Goal: Task Accomplishment & Management: Use online tool/utility

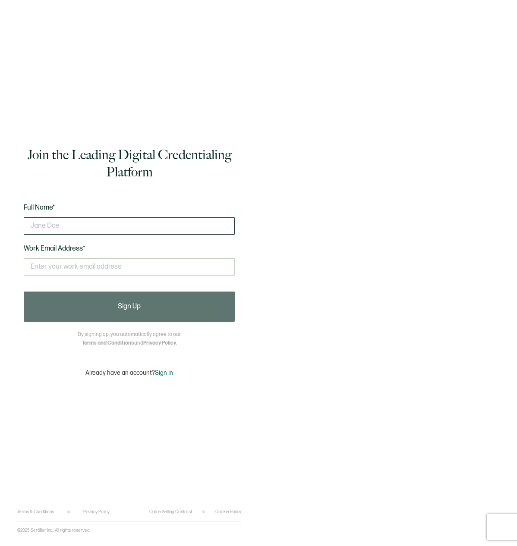
click at [89, 224] on input "text" at bounding box center [129, 226] width 211 height 17
type input "[PERSON_NAME]"
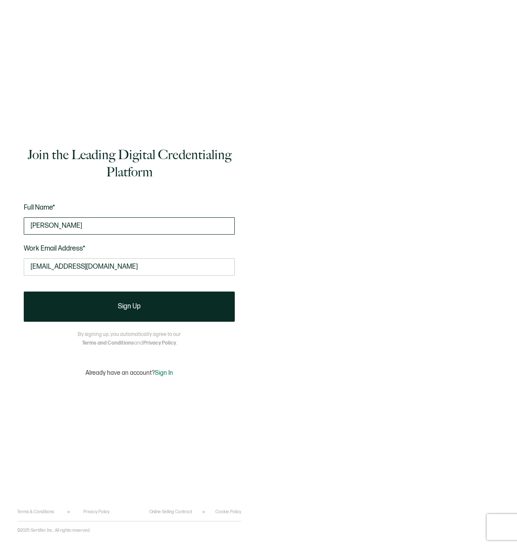
type input "[EMAIL_ADDRESS][DOMAIN_NAME]"
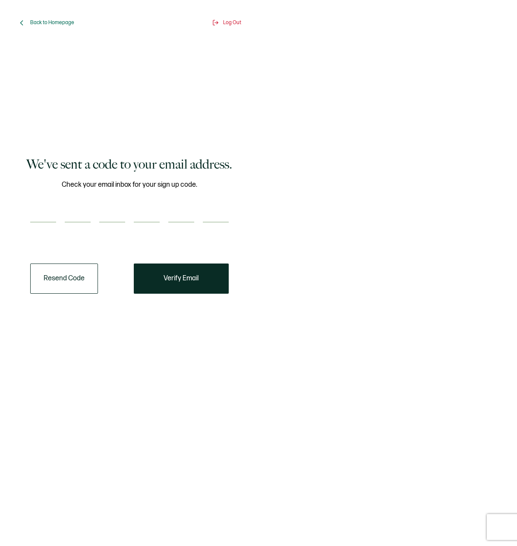
click at [39, 215] on input "number" at bounding box center [43, 213] width 26 height 17
type input "3"
type input "5"
type input "6"
type input "7"
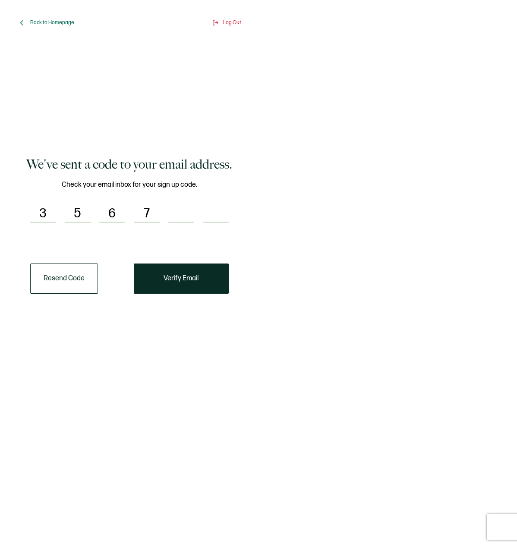
type input "2"
type input "3"
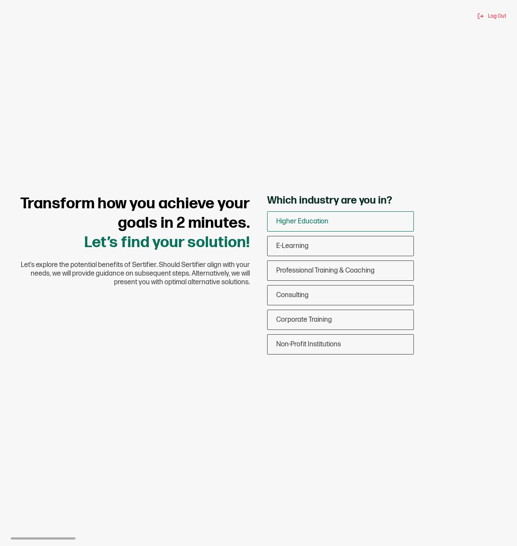
click at [326, 218] on span "Higher Education" at bounding box center [302, 222] width 52 height 8
click at [0, 0] on input "Higher Education" at bounding box center [0, 0] width 0 height 0
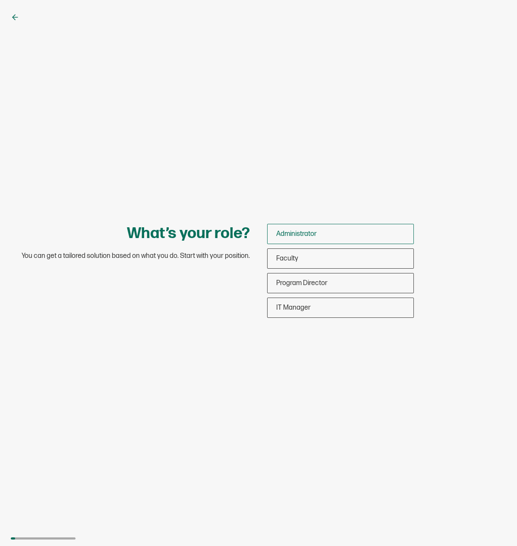
click at [329, 233] on div "Administrator" at bounding box center [341, 234] width 146 height 20
click at [0, 0] on input "Administrator" at bounding box center [0, 0] width 0 height 0
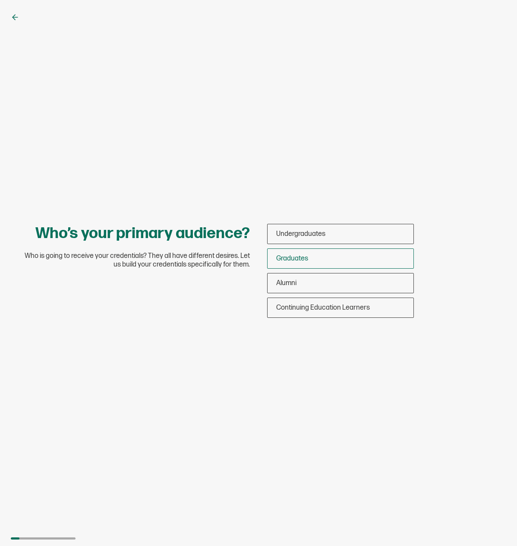
click at [330, 263] on div "Graduates" at bounding box center [341, 259] width 146 height 20
click at [0, 0] on input "Graduates" at bounding box center [0, 0] width 0 height 0
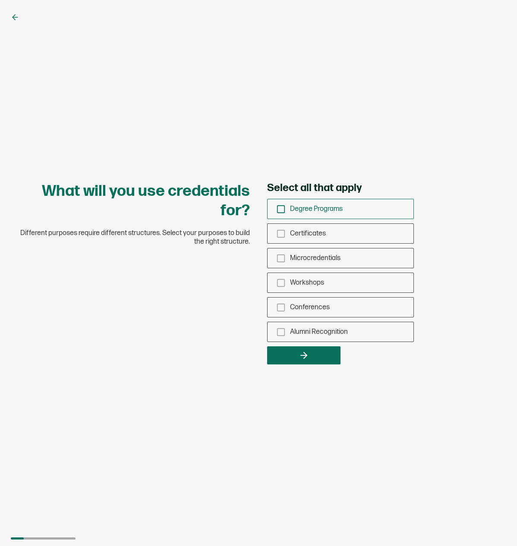
click at [278, 208] on icon "checkbox-group" at bounding box center [280, 209] width 9 height 9
click at [0, 0] on input "Degree Programs" at bounding box center [0, 0] width 0 height 0
click at [281, 234] on icon "checkbox-group" at bounding box center [280, 233] width 9 height 9
click at [0, 0] on input "Certificates" at bounding box center [0, 0] width 0 height 0
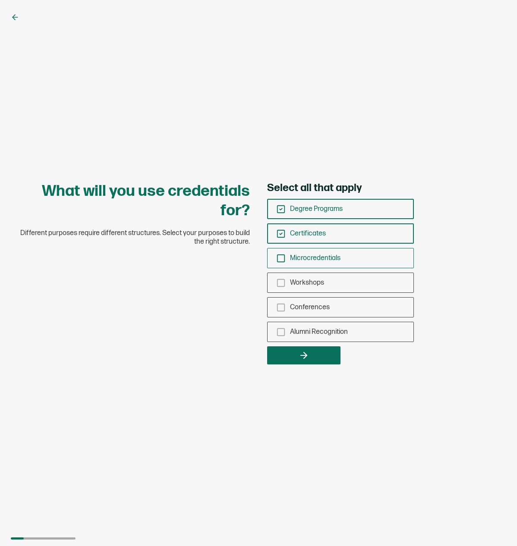
click at [281, 258] on icon "checkbox-group" at bounding box center [280, 258] width 9 height 9
click at [0, 0] on input "Microcredentials" at bounding box center [0, 0] width 0 height 0
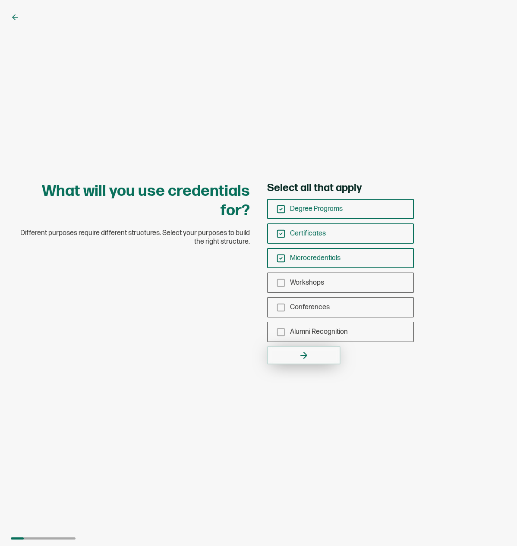
click at [291, 355] on button "button" at bounding box center [303, 356] width 73 height 18
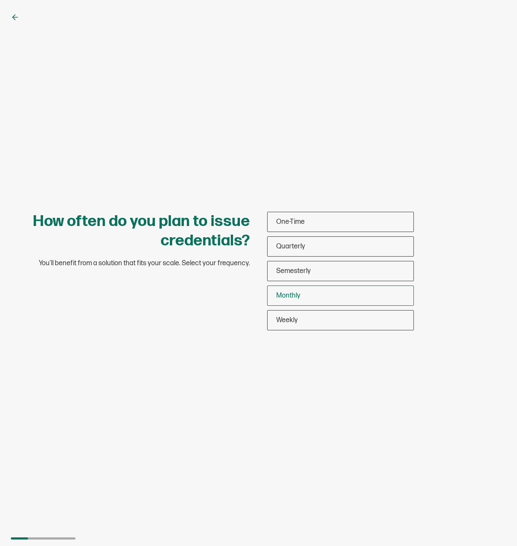
click at [293, 296] on span "Monthly" at bounding box center [288, 296] width 24 height 8
click at [0, 0] on input "Monthly" at bounding box center [0, 0] width 0 height 0
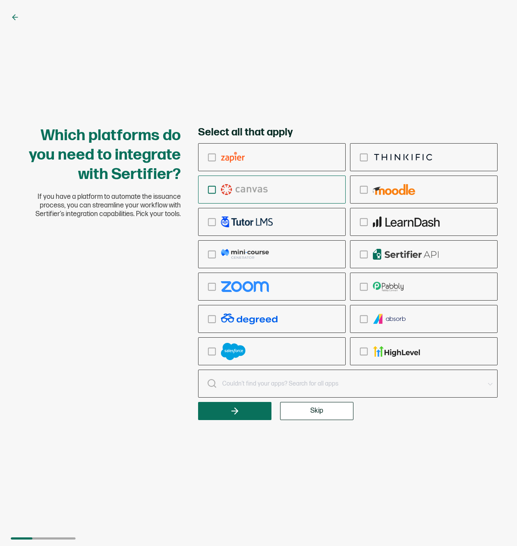
click at [212, 190] on icon "checkbox-group" at bounding box center [211, 189] width 9 height 9
click at [0, 0] on input "checkbox-group" at bounding box center [0, 0] width 0 height 0
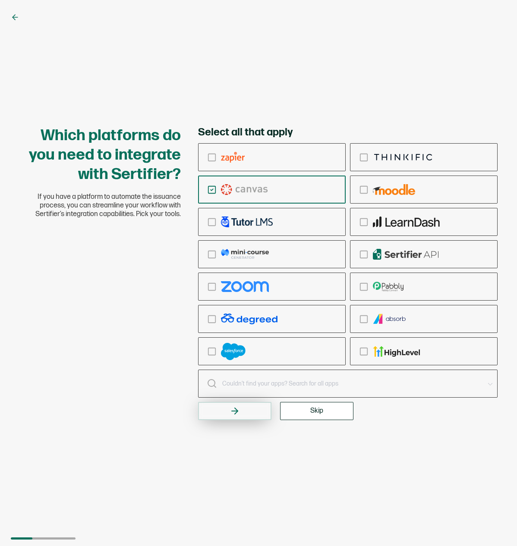
click at [226, 420] on button "button" at bounding box center [234, 411] width 73 height 18
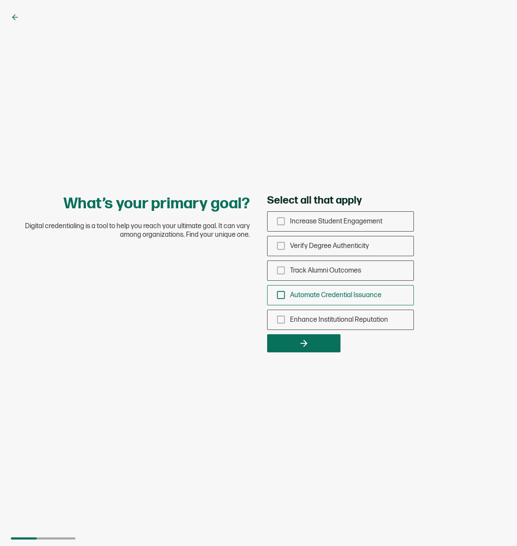
click at [281, 299] on rect "checkbox-group" at bounding box center [281, 295] width 7 height 7
click at [0, 0] on input "Automate Credential Issuance" at bounding box center [0, 0] width 0 height 0
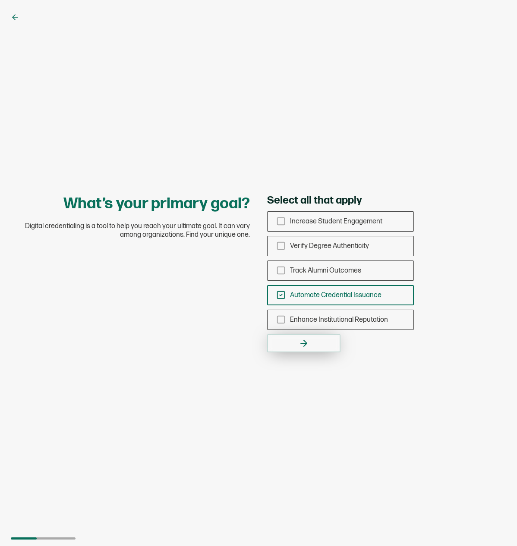
click at [311, 343] on button "button" at bounding box center [303, 343] width 73 height 18
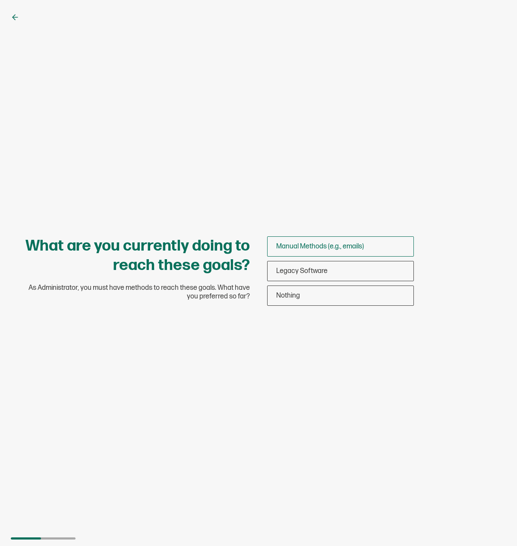
click at [343, 245] on span "Manual Methods (e.g., emails)" at bounding box center [320, 247] width 88 height 8
click at [0, 0] on input "Manual Methods (e.g., emails)" at bounding box center [0, 0] width 0 height 0
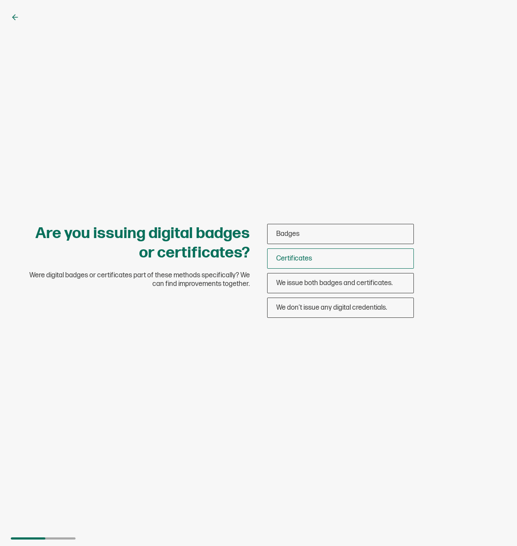
click at [340, 258] on div "Certificates" at bounding box center [341, 259] width 146 height 20
click at [0, 0] on input "Certificates" at bounding box center [0, 0] width 0 height 0
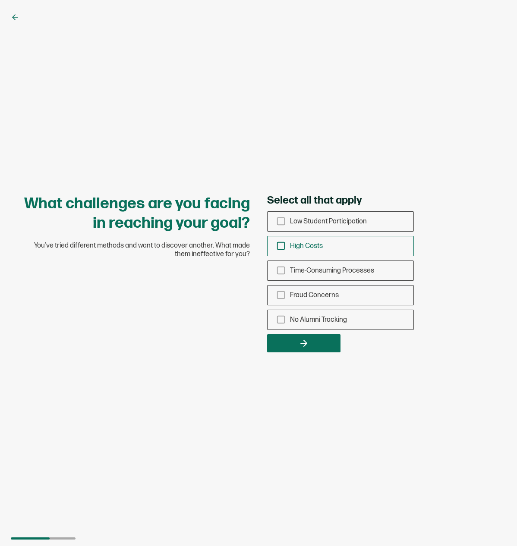
click at [280, 246] on icon "checkbox-group" at bounding box center [280, 245] width 9 height 9
click at [0, 0] on input "High Costs" at bounding box center [0, 0] width 0 height 0
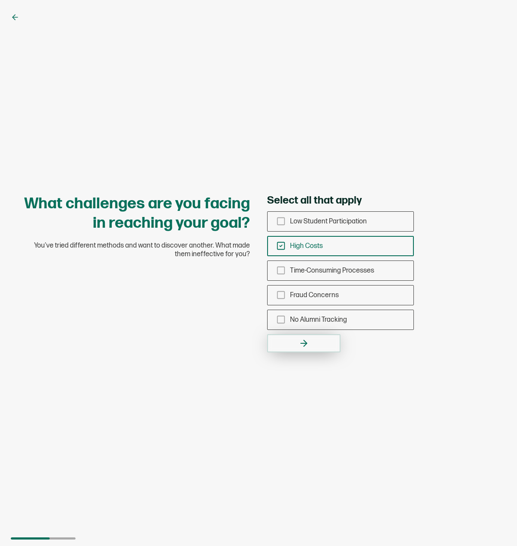
click at [309, 344] on button "button" at bounding box center [303, 343] width 73 height 18
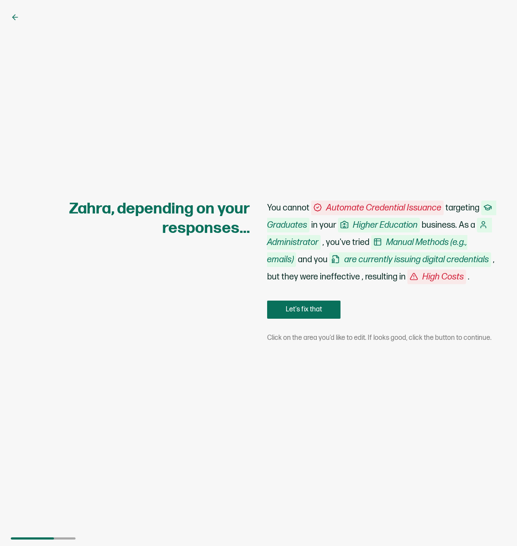
click at [403, 260] on span "are currently issuing digital credentials" at bounding box center [410, 259] width 162 height 15
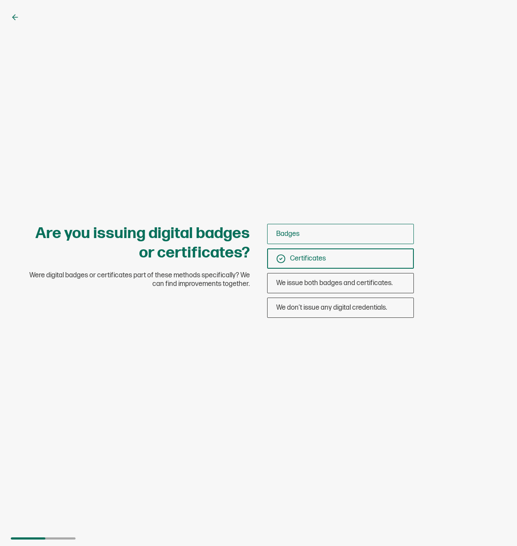
click at [300, 237] on div "Badges" at bounding box center [341, 234] width 146 height 20
click at [0, 0] on input "Badges" at bounding box center [0, 0] width 0 height 0
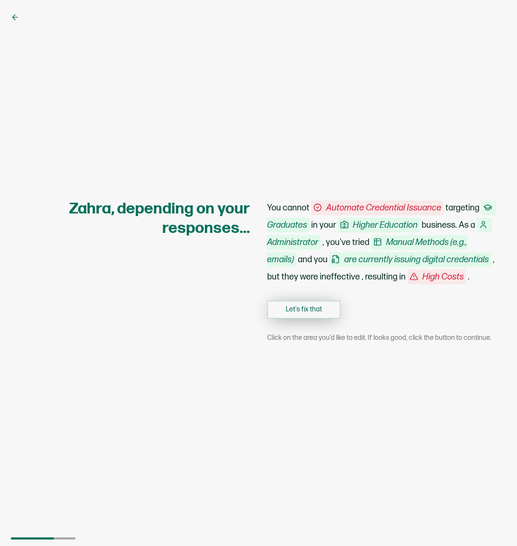
click at [318, 313] on button "Let's fix that" at bounding box center [303, 310] width 73 height 18
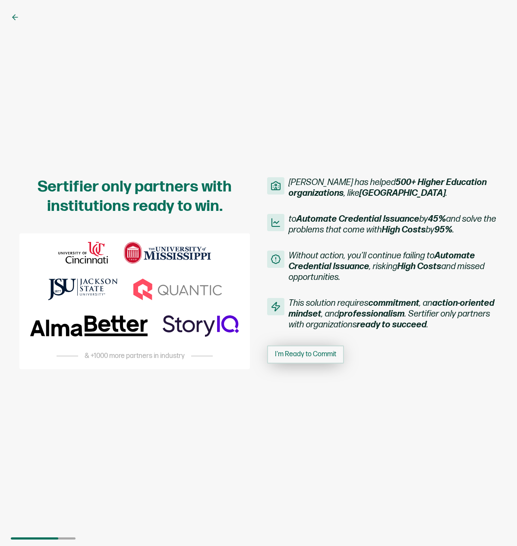
click at [318, 352] on span "I'm Ready to Commit" at bounding box center [305, 354] width 61 height 7
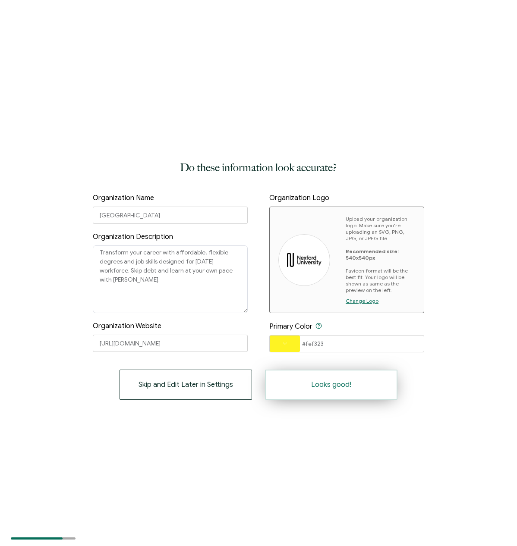
click at [364, 385] on button "Looks good!" at bounding box center [331, 385] width 132 height 30
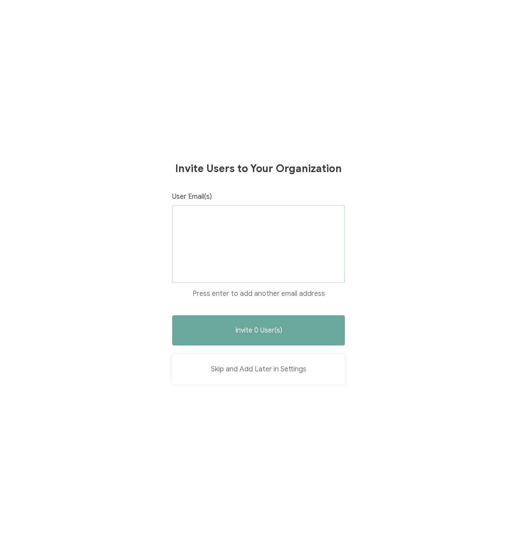
click at [272, 368] on button "Skip and Add Later in Settings" at bounding box center [258, 369] width 173 height 30
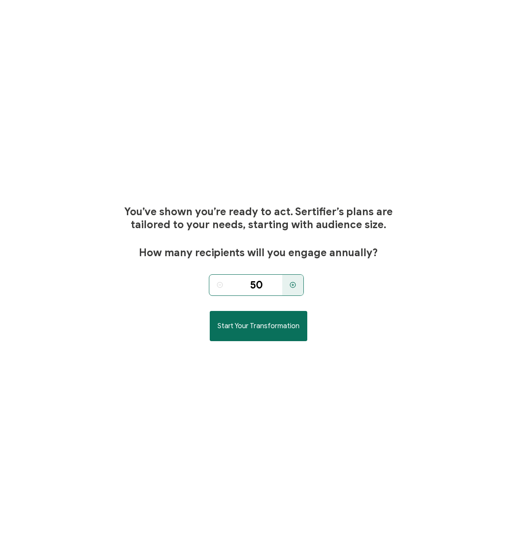
click at [271, 284] on input "50" at bounding box center [256, 285] width 52 height 22
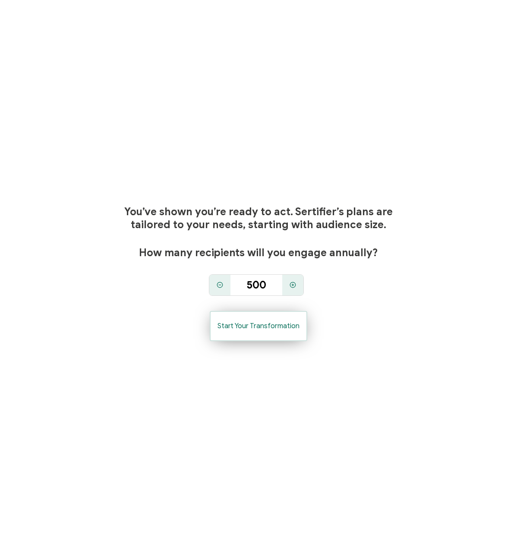
type input "500"
click at [260, 317] on button "Start Your Transformation" at bounding box center [259, 326] width 98 height 30
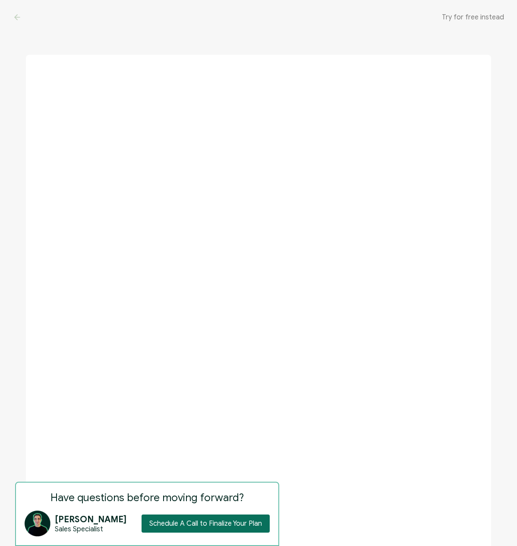
click at [492, 19] on span "Try for free instead" at bounding box center [473, 17] width 62 height 9
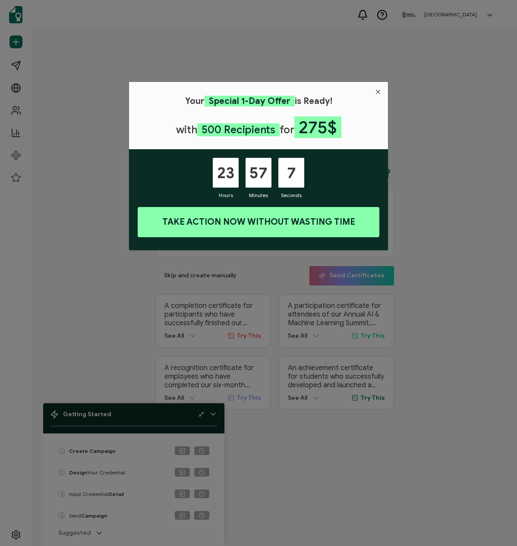
click at [378, 92] on icon "Close" at bounding box center [378, 91] width 7 height 7
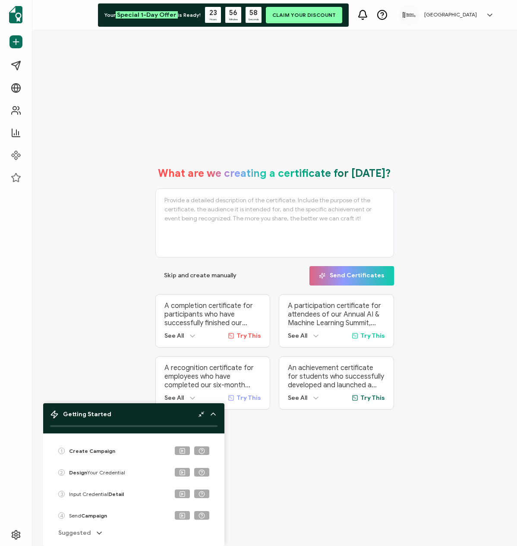
click at [184, 335] on div "See All" at bounding box center [180, 336] width 32 height 9
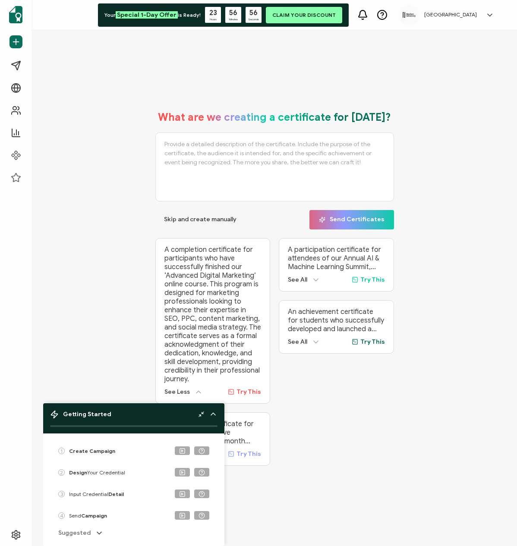
click at [250, 389] on span "Try This" at bounding box center [249, 391] width 25 height 7
type textarea "A completion certificate for participants who have successfully finished our ‘A…"
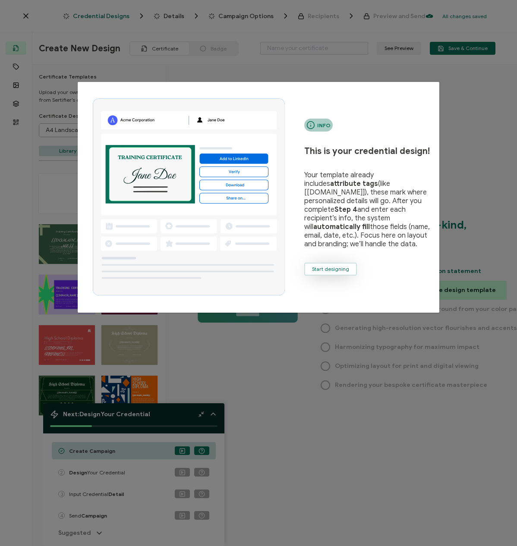
click at [337, 269] on span "Start designing" at bounding box center [330, 269] width 37 height 5
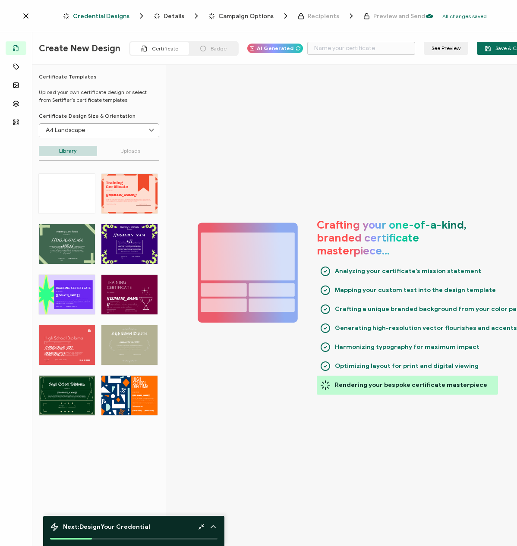
type input "Strouk"
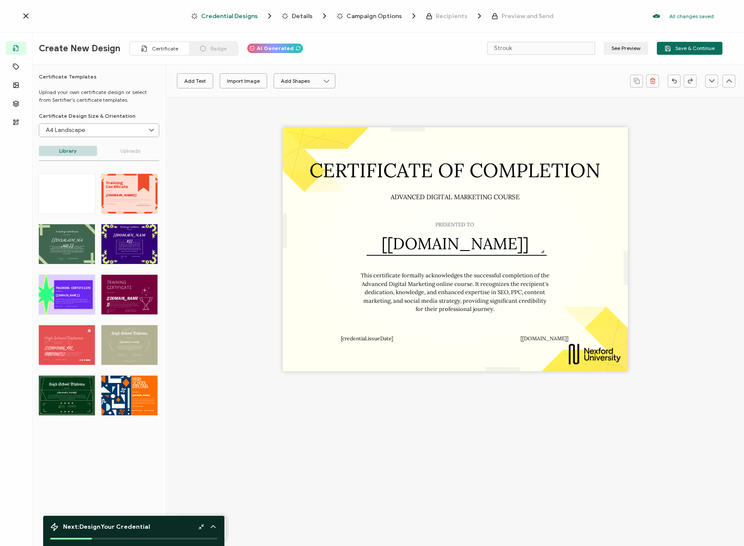
click at [302, 148] on div "CERTIFICATE OF COMPLETION PRESENTED TO The recipient’s full name, which will be…" at bounding box center [455, 249] width 345 height 244
click at [284, 234] on div "CERTIFICATE OF COMPLETION PRESENTED TO The recipient’s full name, which will be…" at bounding box center [455, 249] width 345 height 244
click at [511, 371] on div "CERTIFICATE OF COMPLETION PRESENTED TO The recipient’s full name, which will be…" at bounding box center [455, 249] width 345 height 244
click at [246, 82] on div "Import Image" at bounding box center [243, 80] width 33 height 15
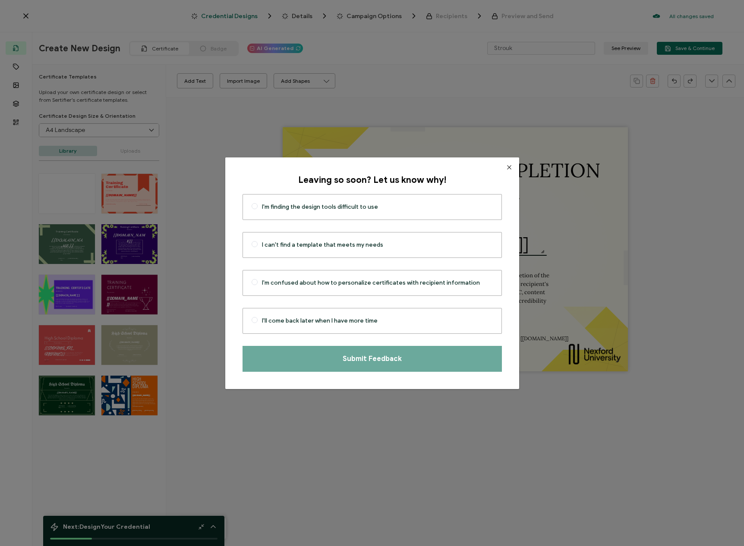
click at [506, 168] on icon "Close" at bounding box center [509, 167] width 7 height 7
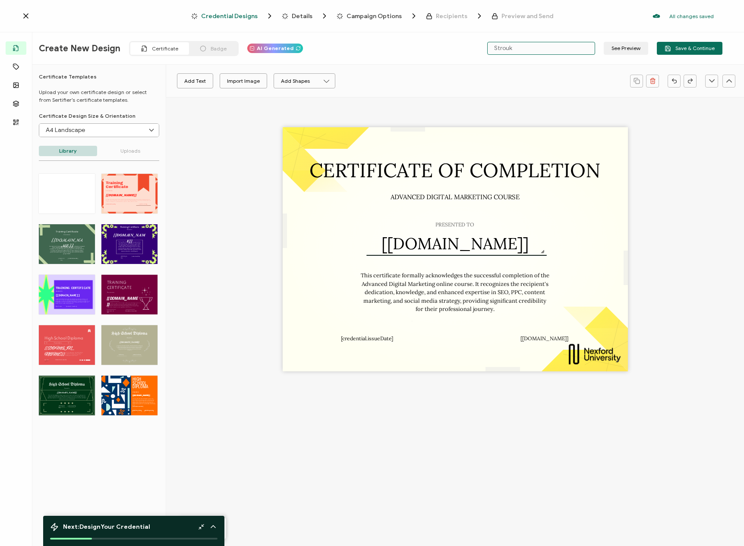
click at [511, 48] on input "Strouk" at bounding box center [541, 48] width 108 height 13
click at [133, 154] on p "Uploads" at bounding box center [130, 151] width 58 height 10
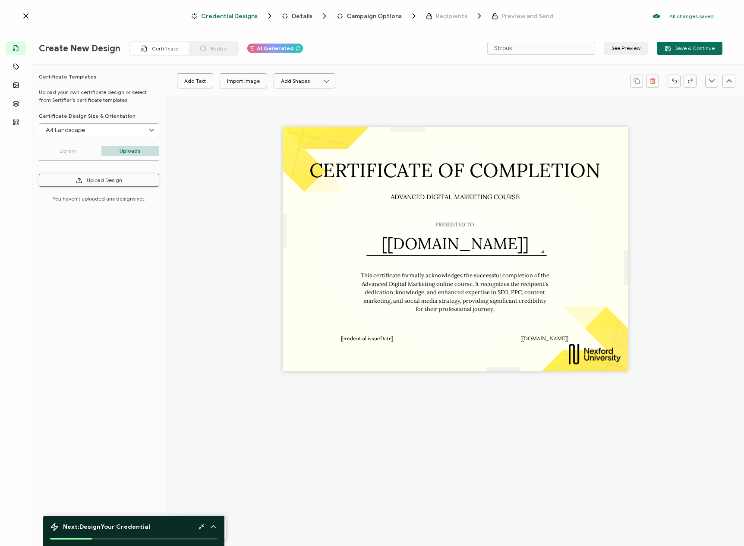
click at [124, 177] on button "Upload Design" at bounding box center [99, 180] width 120 height 13
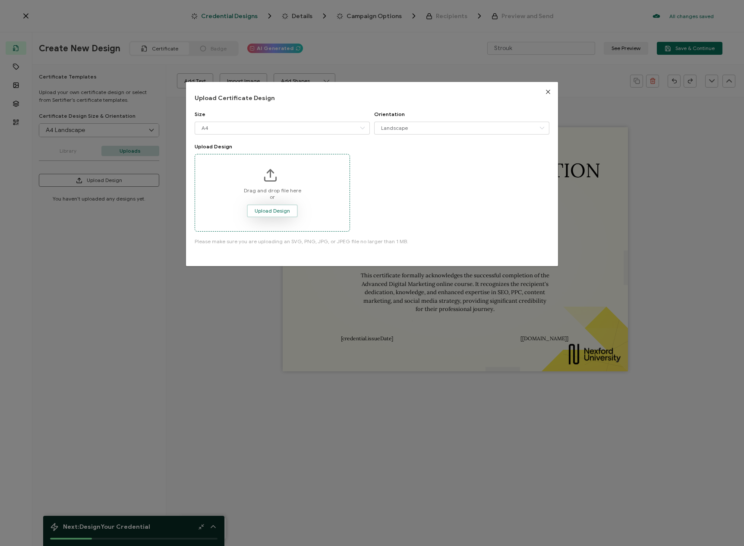
click at [267, 212] on span "Upload Design" at bounding box center [272, 210] width 35 height 5
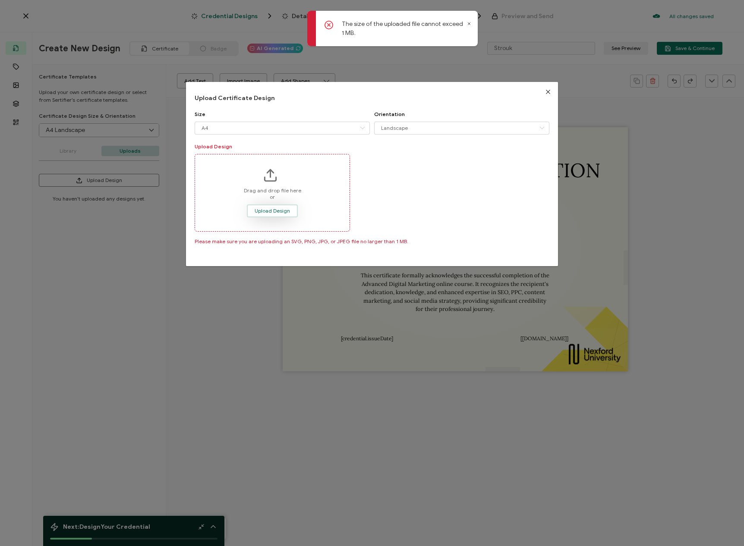
click at [279, 208] on button "Upload Design" at bounding box center [272, 211] width 51 height 13
click at [517, 88] on button "Close" at bounding box center [548, 92] width 20 height 20
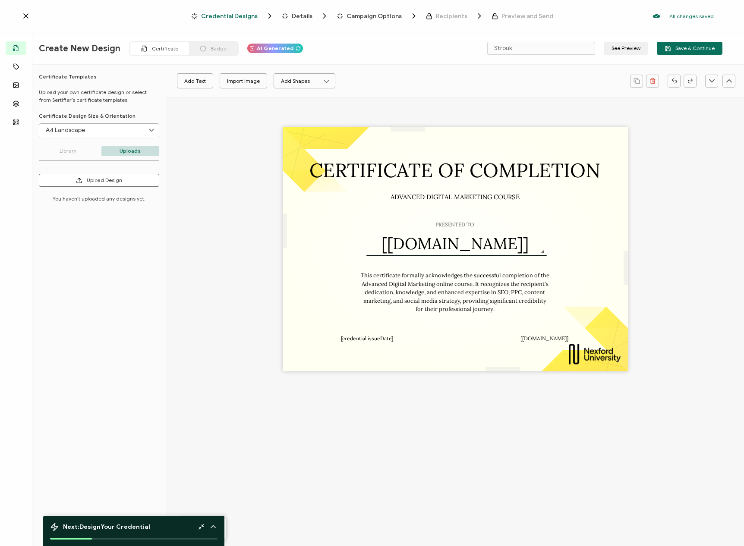
click at [214, 527] on icon at bounding box center [213, 527] width 4 height 2
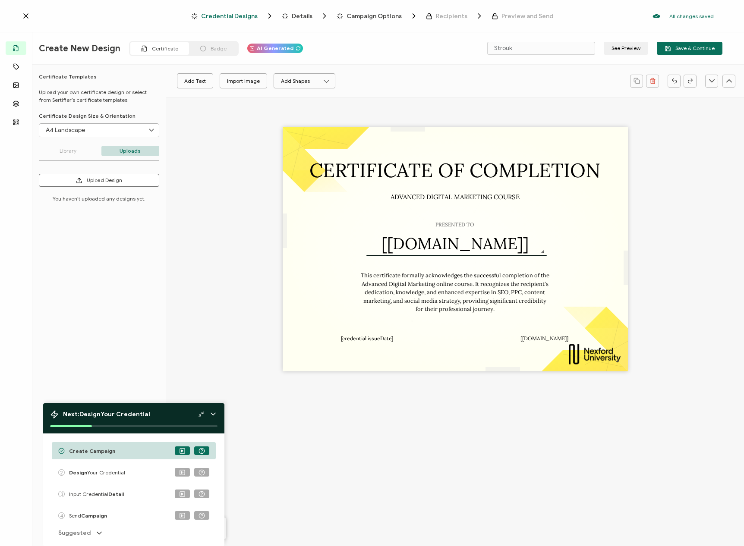
click at [115, 471] on span "Design Your Credential" at bounding box center [97, 473] width 56 height 6
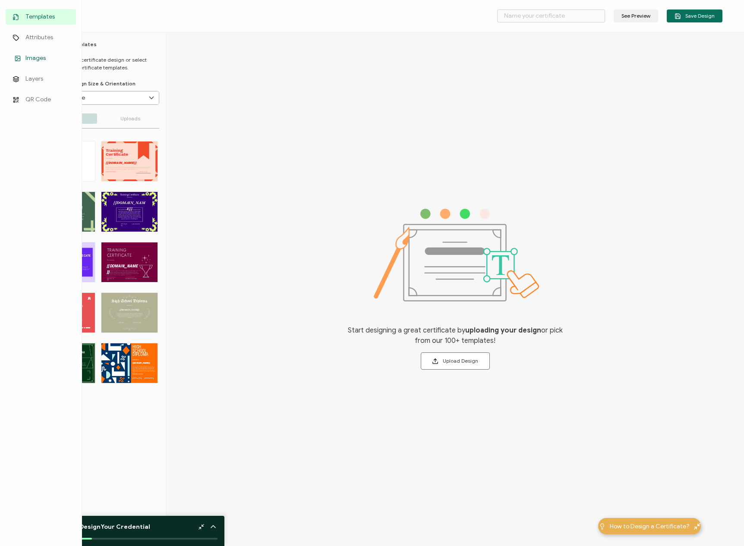
click at [36, 57] on span "Images" at bounding box center [35, 58] width 20 height 9
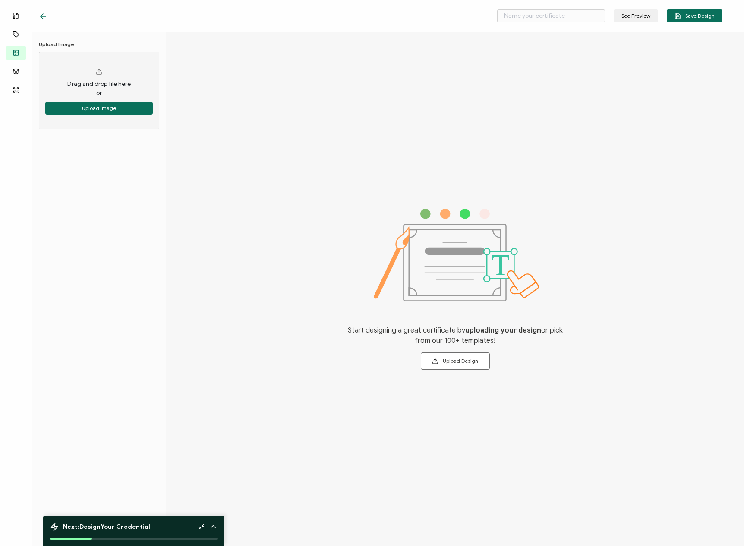
click at [121, 197] on div "Upload Image Drag and drop file here or Upload Image" at bounding box center [99, 289] width 134 height 514
click at [110, 108] on button "Upload Image" at bounding box center [98, 108] width 107 height 13
click at [251, 191] on div "Start designing a great certificate by uploading your design or pick from our 1…" at bounding box center [455, 289] width 578 height 514
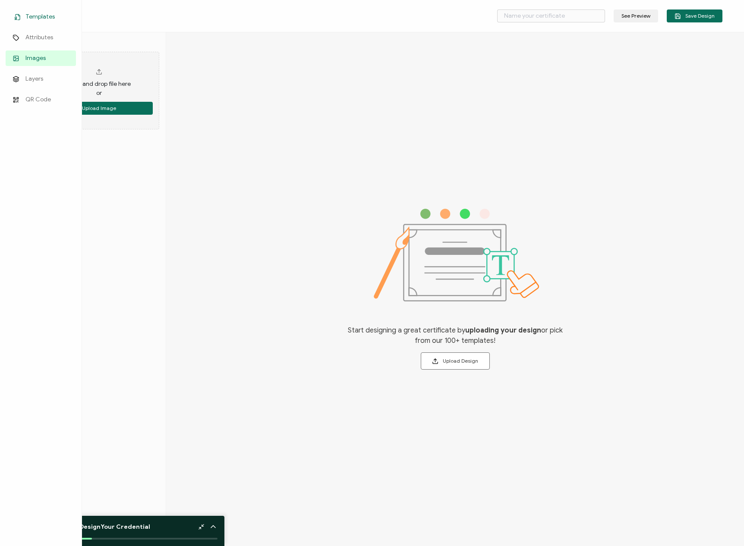
click at [33, 18] on span "Templates" at bounding box center [39, 17] width 29 height 9
